Goal: Browse casually: Explore the website without a specific task or goal

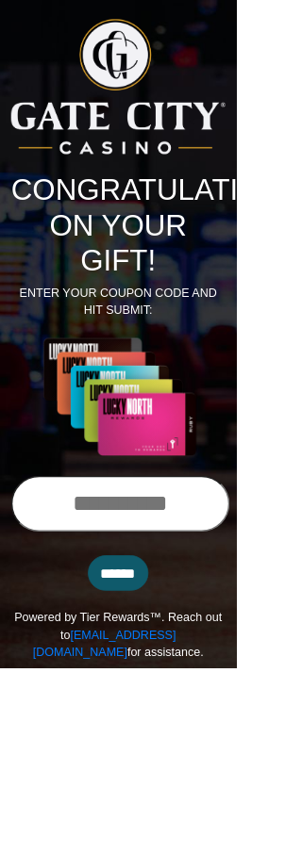
click at [99, 650] on input "text" at bounding box center [153, 644] width 279 height 72
type input "**********"
click at [283, 552] on img at bounding box center [150, 508] width 273 height 154
click at [183, 742] on input "******" at bounding box center [150, 732] width 77 height 45
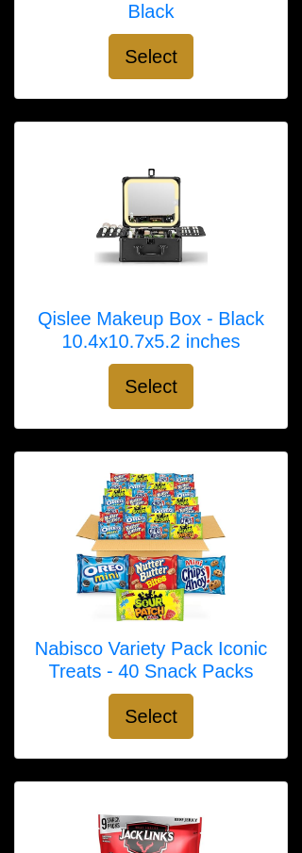
scroll to position [4566, 0]
click at [169, 271] on img at bounding box center [150, 216] width 151 height 151
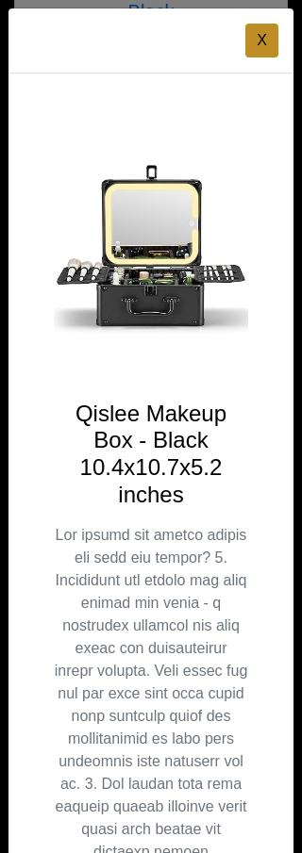
click at [249, 40] on button "X" at bounding box center [261, 41] width 33 height 34
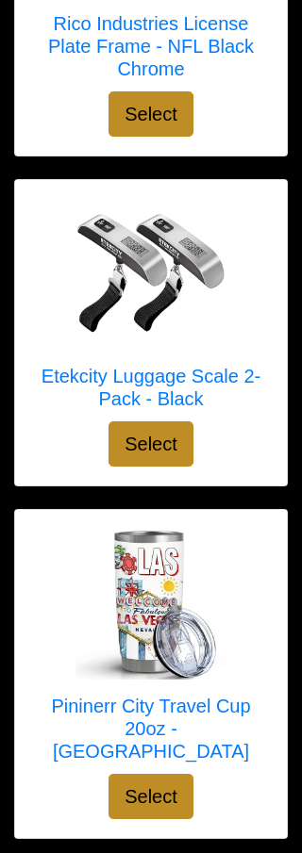
scroll to position [8206, 0]
click at [145, 298] on img at bounding box center [150, 274] width 151 height 151
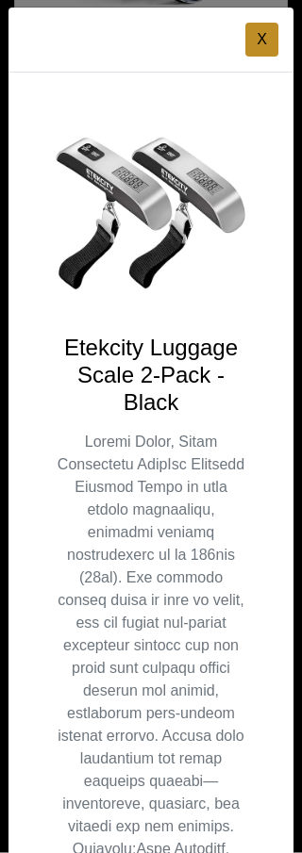
scroll to position [0, 0]
click at [246, 50] on button "X" at bounding box center [261, 41] width 33 height 34
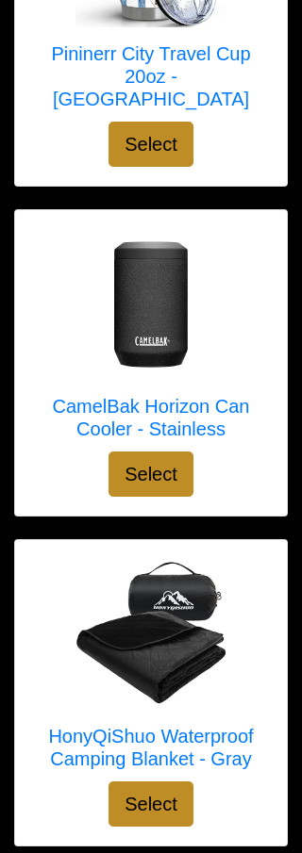
scroll to position [8870, 0]
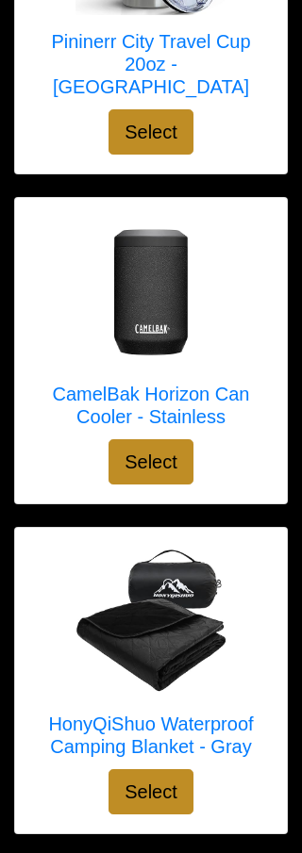
click at [118, 307] on img at bounding box center [150, 293] width 151 height 151
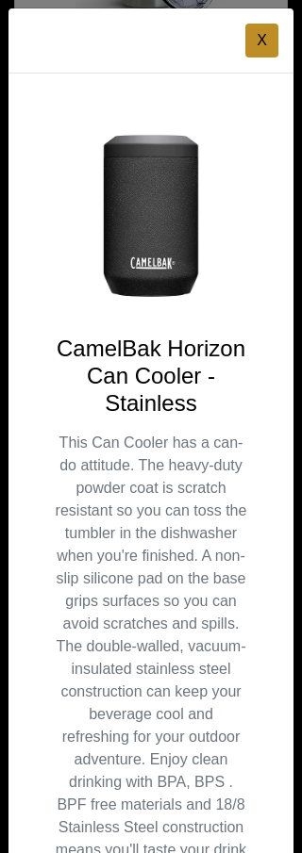
scroll to position [0, 0]
click at [256, 44] on button "X" at bounding box center [261, 41] width 33 height 34
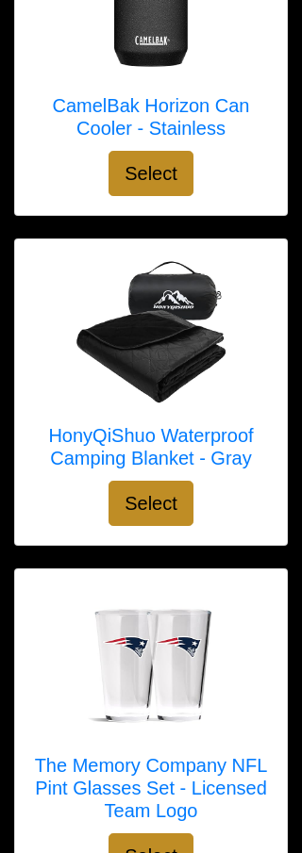
scroll to position [9168, 0]
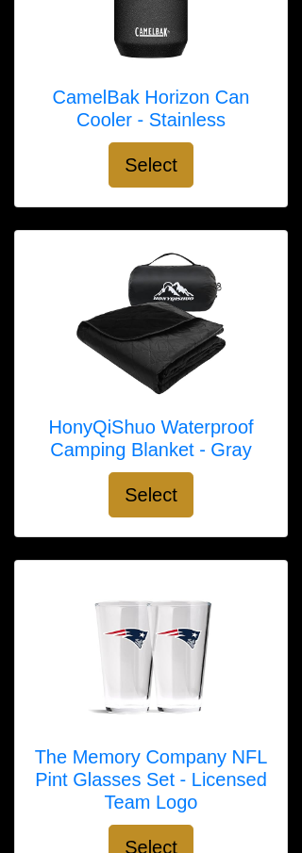
click at [116, 329] on img at bounding box center [150, 325] width 151 height 151
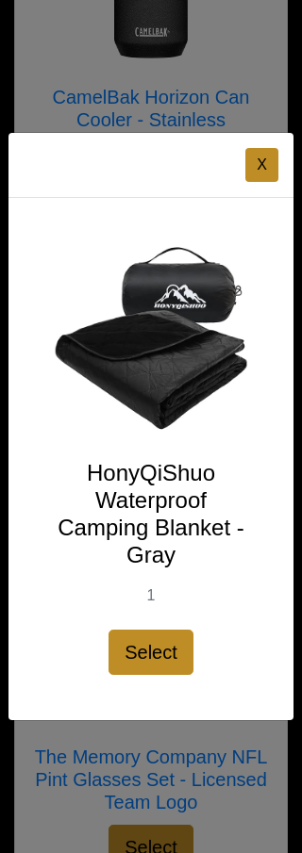
click at [254, 182] on button "X" at bounding box center [261, 165] width 33 height 34
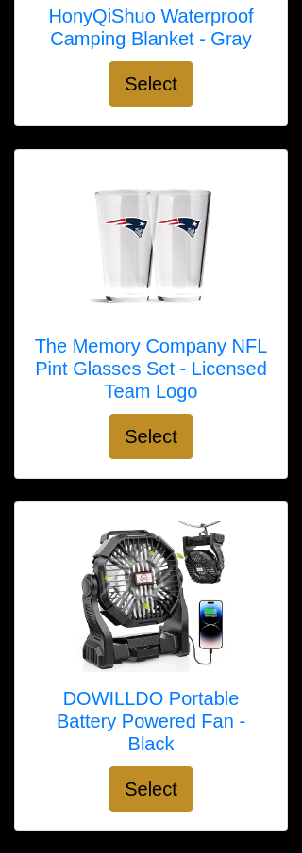
scroll to position [9587, 0]
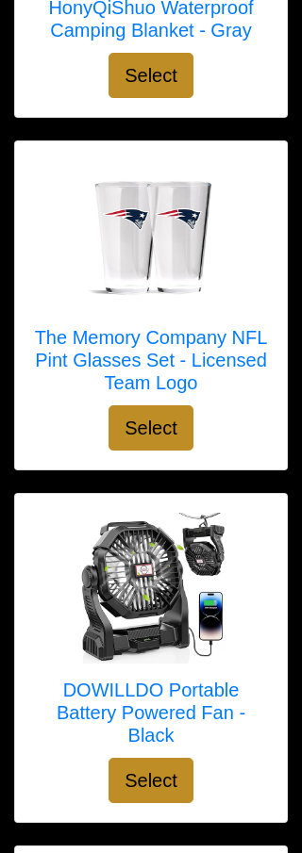
click at [127, 255] on img at bounding box center [150, 236] width 151 height 151
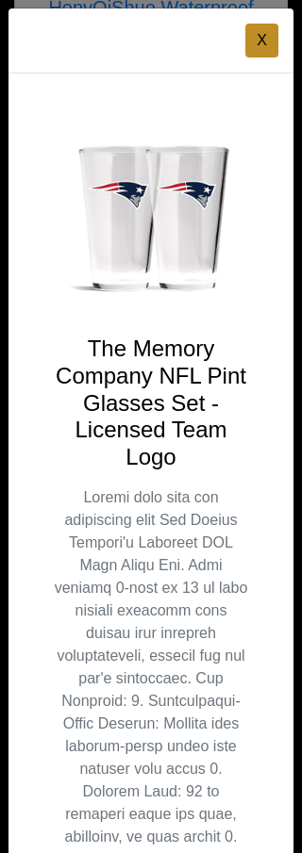
scroll to position [0, 0]
click at [250, 42] on button "X" at bounding box center [261, 41] width 33 height 34
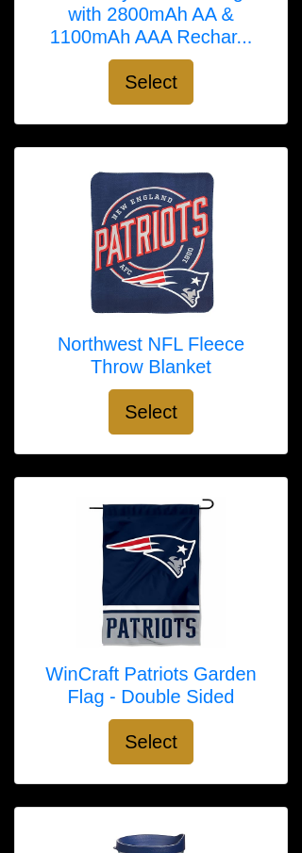
scroll to position [11674, 0]
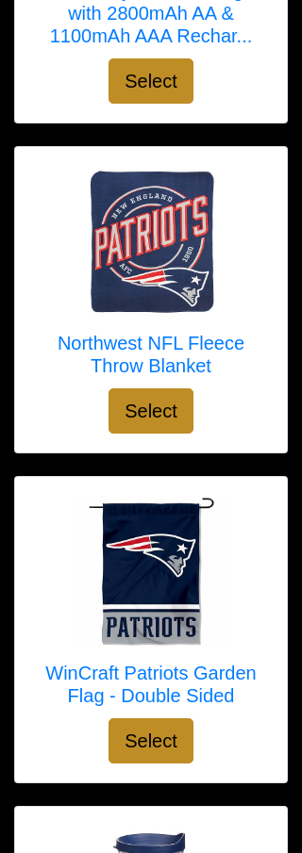
click at [164, 226] on img at bounding box center [150, 242] width 151 height 151
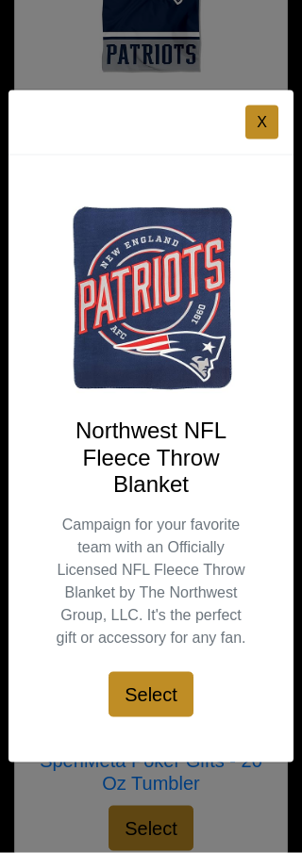
scroll to position [12250, 0]
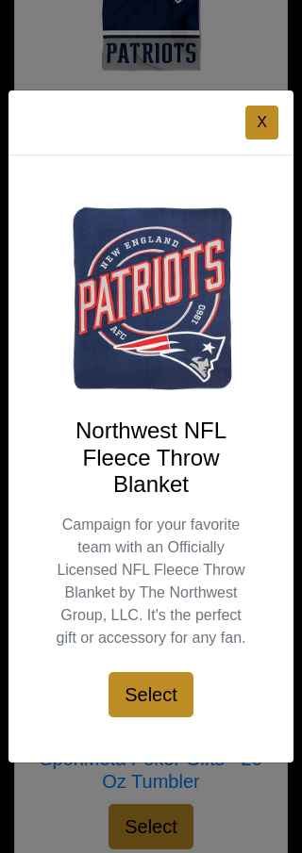
click at [247, 140] on button "X" at bounding box center [261, 123] width 33 height 34
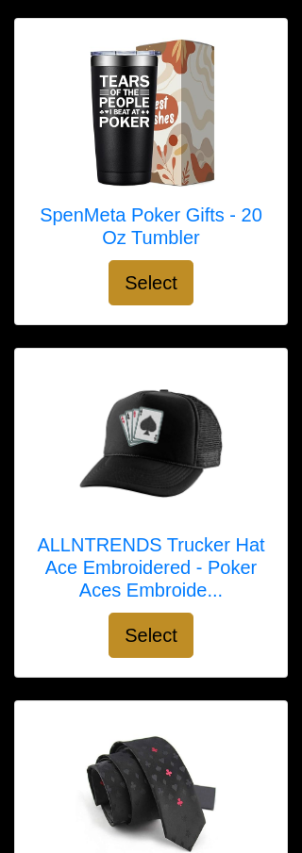
scroll to position [12795, 0]
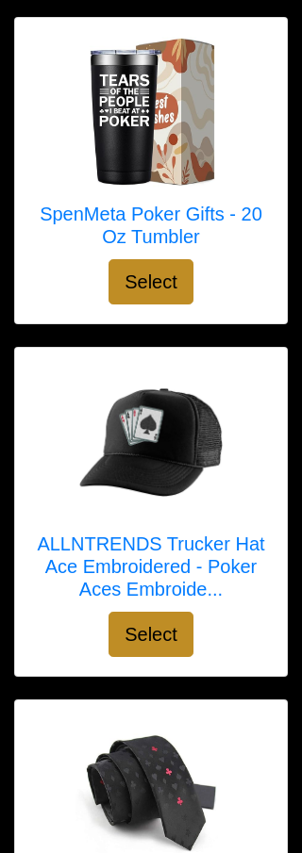
click at [195, 179] on link "SpenMeta Poker Gifts - 20 Oz Tumbler" at bounding box center [151, 148] width 234 height 223
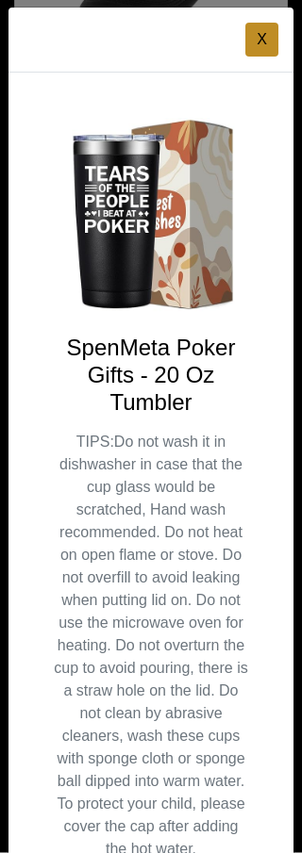
scroll to position [0, 0]
click at [249, 55] on button "X" at bounding box center [261, 41] width 33 height 34
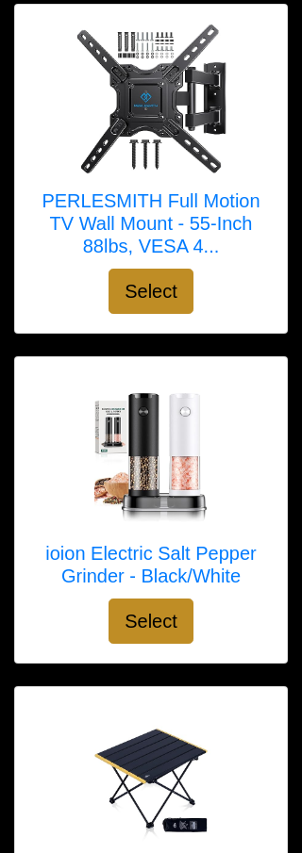
scroll to position [14502, 0]
click at [25, 624] on div "ioion Electric Salt Pepper Grinder - Black/White Select" at bounding box center [151, 511] width 272 height 306
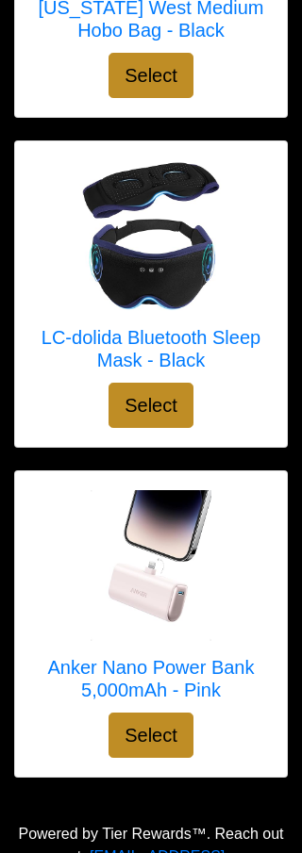
scroll to position [15684, 0]
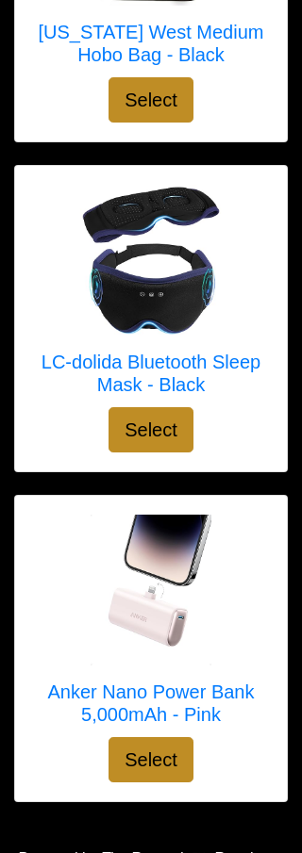
click at [126, 266] on img at bounding box center [150, 261] width 151 height 151
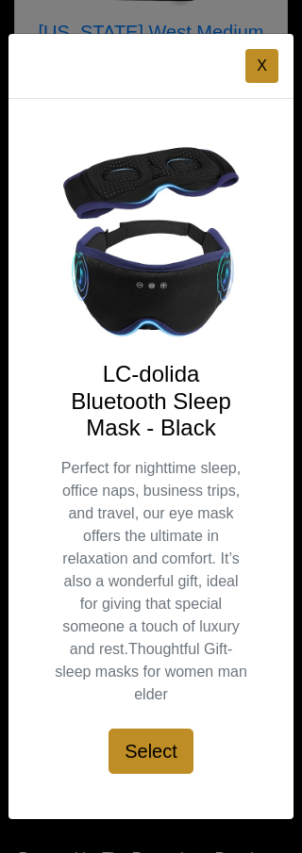
click at [251, 83] on button "X" at bounding box center [261, 66] width 33 height 34
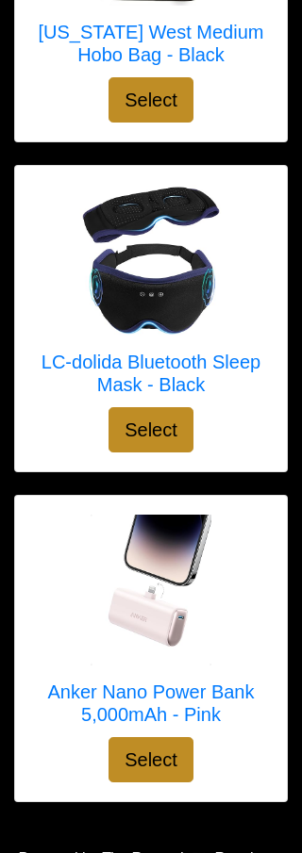
click at [77, 597] on img at bounding box center [150, 590] width 151 height 151
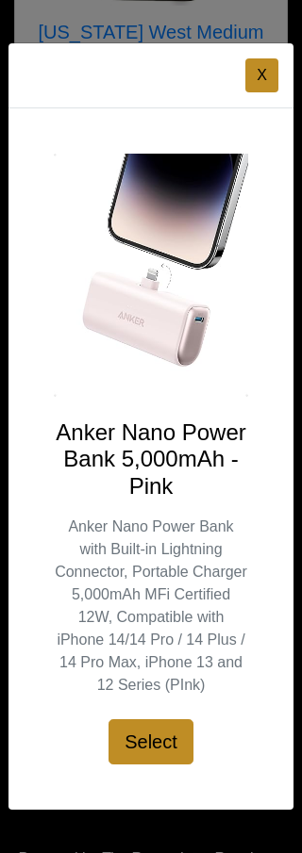
scroll to position [15680, 0]
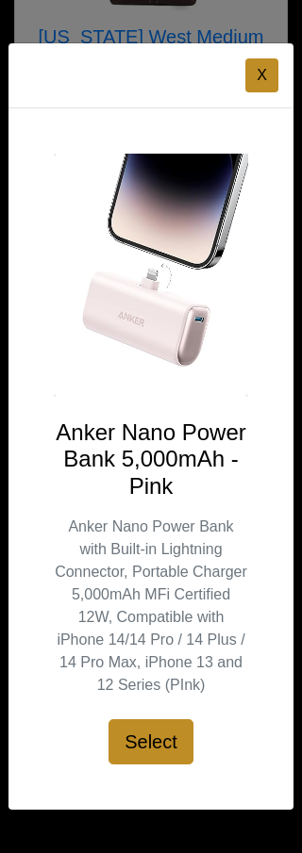
click at [271, 92] on button "X" at bounding box center [261, 75] width 33 height 34
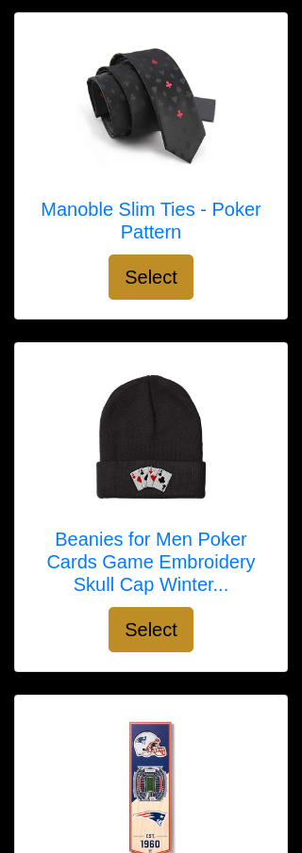
scroll to position [13480, 0]
